Goal: Task Accomplishment & Management: Use online tool/utility

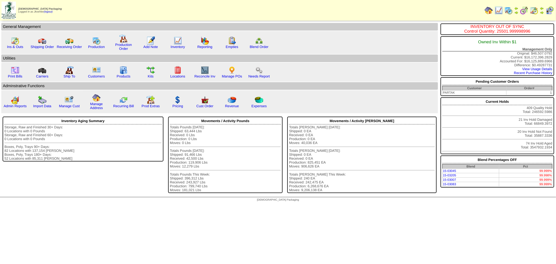
click at [510, 10] on img at bounding box center [508, 10] width 8 height 8
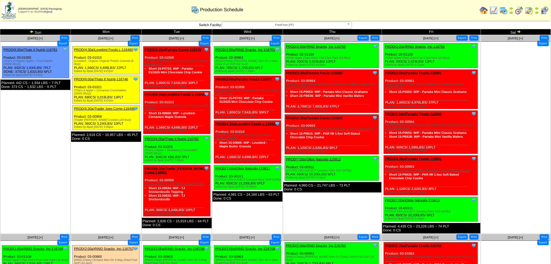
click at [316, 24] on span "FreeFrom (FF)" at bounding box center [284, 25] width 121 height 6
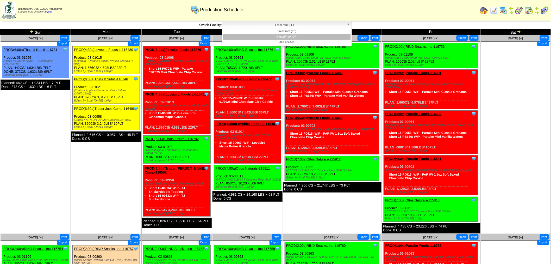
click at [291, 38] on li "GlutenFree (GF)" at bounding box center [287, 36] width 128 height 5
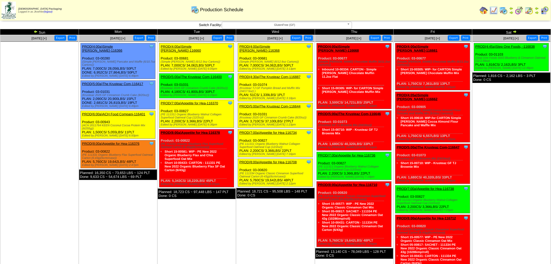
click at [531, 10] on img at bounding box center [529, 10] width 8 height 8
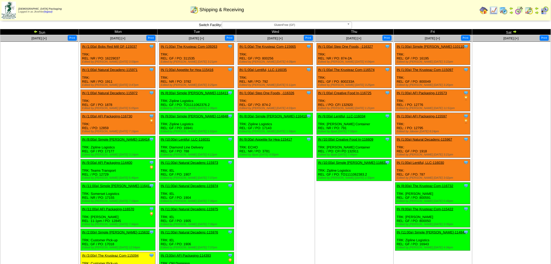
click at [485, 12] on img at bounding box center [484, 10] width 8 height 8
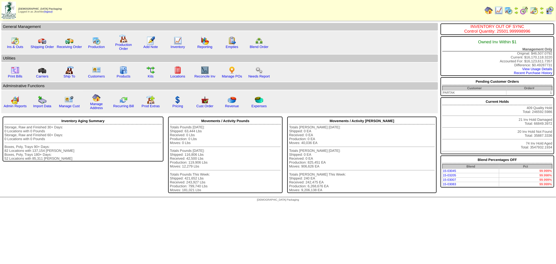
click at [533, 7] on img at bounding box center [534, 10] width 8 height 8
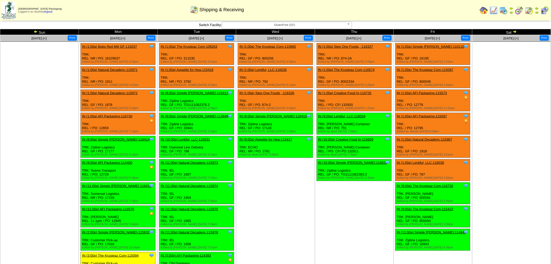
click at [486, 13] on img at bounding box center [484, 10] width 8 height 8
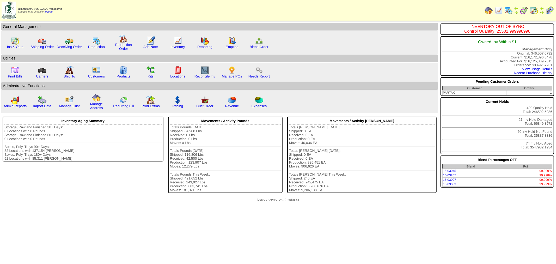
click at [510, 8] on img at bounding box center [508, 10] width 8 height 8
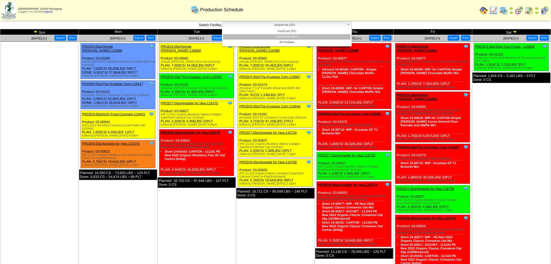
click at [316, 25] on span "GlutenFree (GF)" at bounding box center [284, 25] width 121 height 6
click at [295, 37] on li "GlutenFree (GF)" at bounding box center [287, 36] width 128 height 5
click at [278, 27] on span "GlutenFree (GF)" at bounding box center [284, 25] width 121 height 6
click at [280, 29] on li "FreeFrom (FF)" at bounding box center [287, 31] width 128 height 5
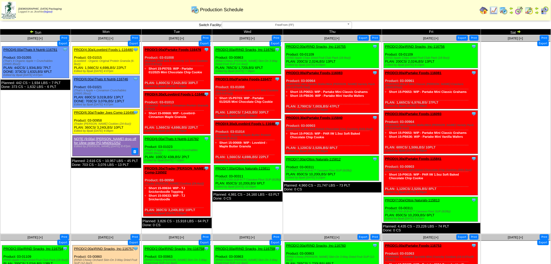
click at [520, 11] on img at bounding box center [519, 10] width 8 height 8
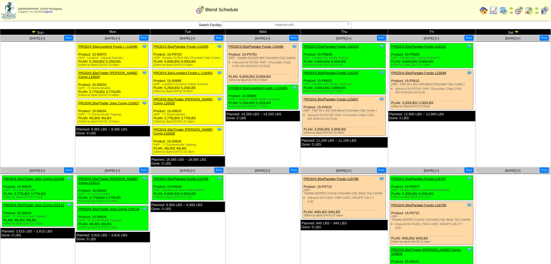
click at [317, 23] on span "FreeFrom (FF)" at bounding box center [284, 25] width 121 height 6
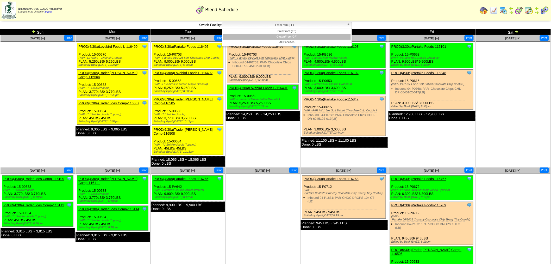
click at [290, 36] on li "GlutenFree (GF)" at bounding box center [287, 36] width 128 height 5
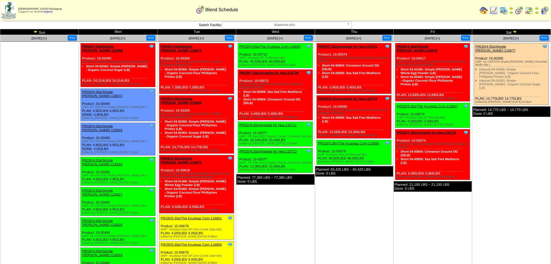
click at [36, 30] on img at bounding box center [36, 31] width 4 height 4
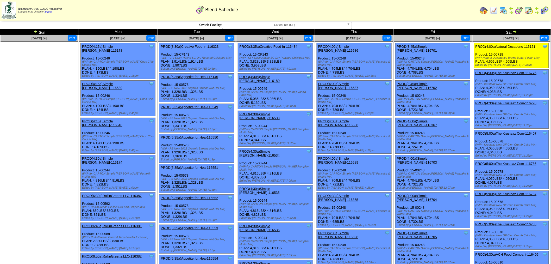
click at [351, 25] on b at bounding box center [349, 25] width 5 height 7
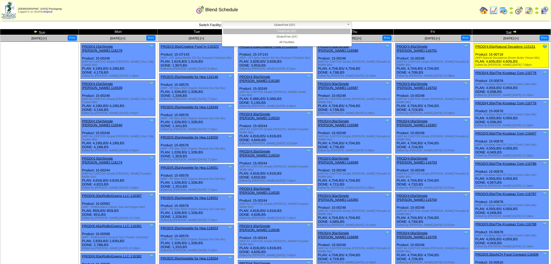
click at [303, 32] on li "FreeFrom (FF)" at bounding box center [287, 31] width 128 height 5
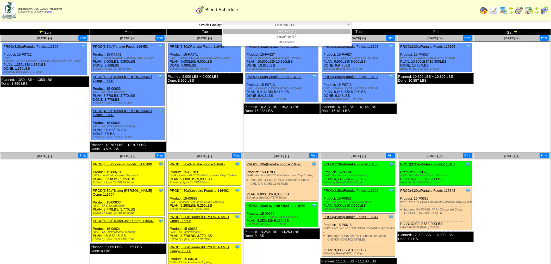
click at [348, 25] on b at bounding box center [349, 25] width 5 height 7
click at [304, 34] on li "GlutenFree (GF)" at bounding box center [287, 36] width 128 height 5
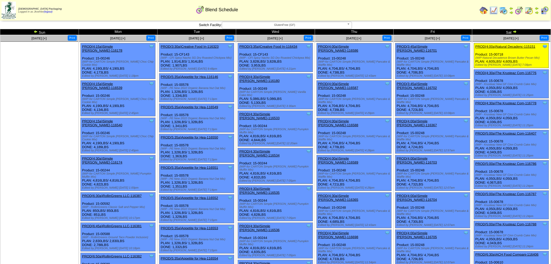
click at [505, 7] on img at bounding box center [504, 10] width 8 height 8
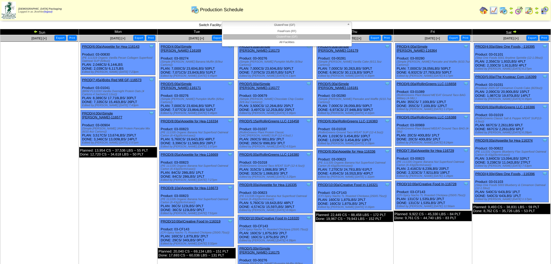
click at [351, 23] on b at bounding box center [349, 25] width 5 height 7
click at [298, 32] on li "FreeFrom (FF)" at bounding box center [287, 31] width 128 height 5
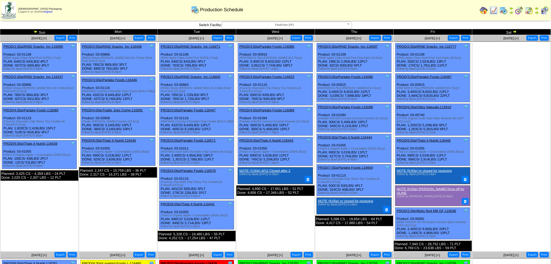
click at [269, 46] on link "PROD(3:00a)Partake Foods-116085" at bounding box center [266, 47] width 55 height 4
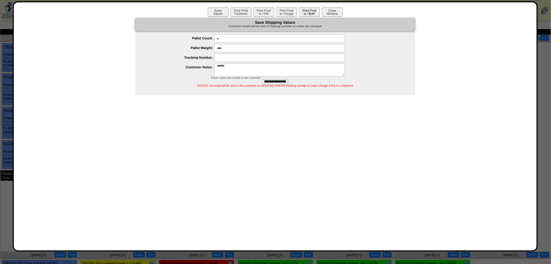
click at [308, 12] on button "Print Prod w / Both" at bounding box center [309, 12] width 21 height 9
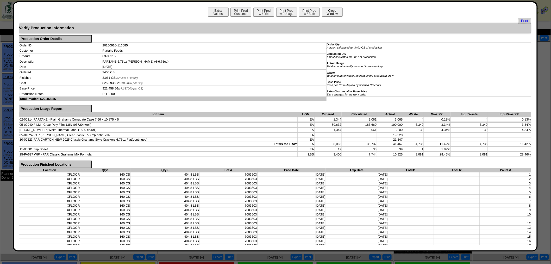
click at [333, 12] on button "Close Window" at bounding box center [332, 12] width 21 height 9
